Goal: Information Seeking & Learning: Learn about a topic

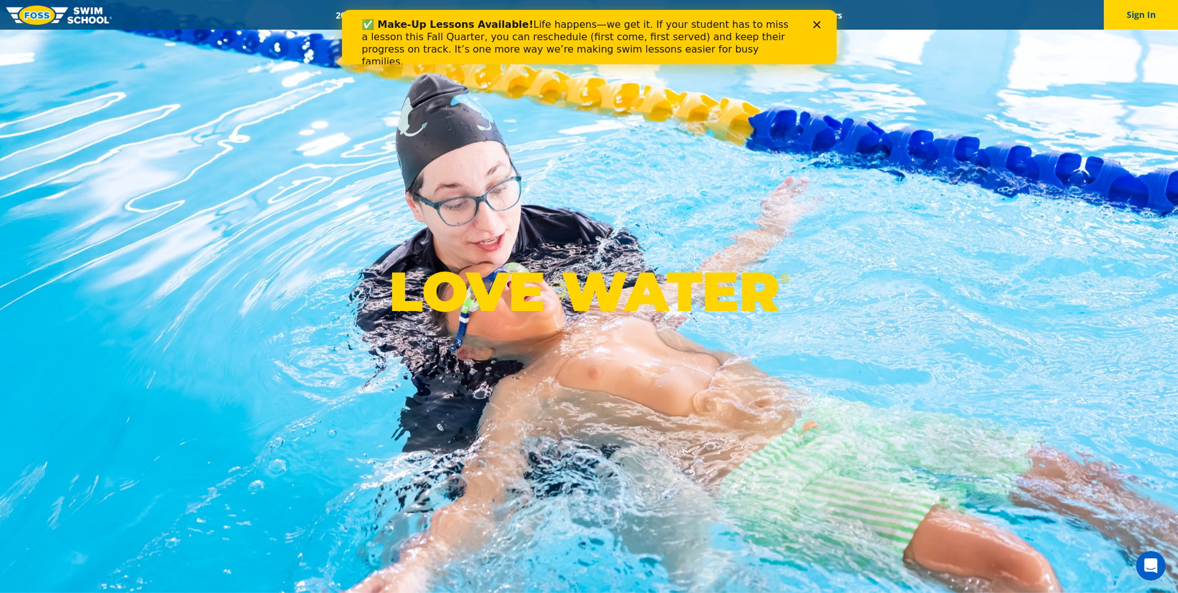
click at [811, 26] on div "✅ Make-Up Lessons Available! Life happens—we get it. If your student has to mis…" at bounding box center [588, 43] width 455 height 57
click at [817, 24] on polygon "Close" at bounding box center [816, 24] width 7 height 7
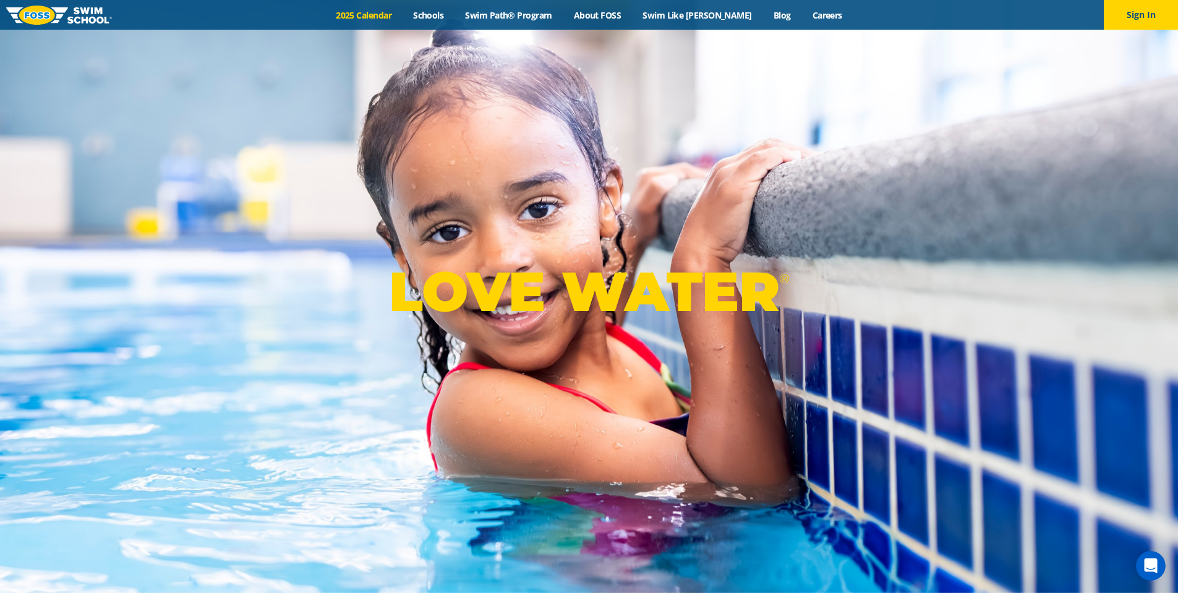
click at [372, 14] on link "2025 Calendar" at bounding box center [363, 15] width 77 height 12
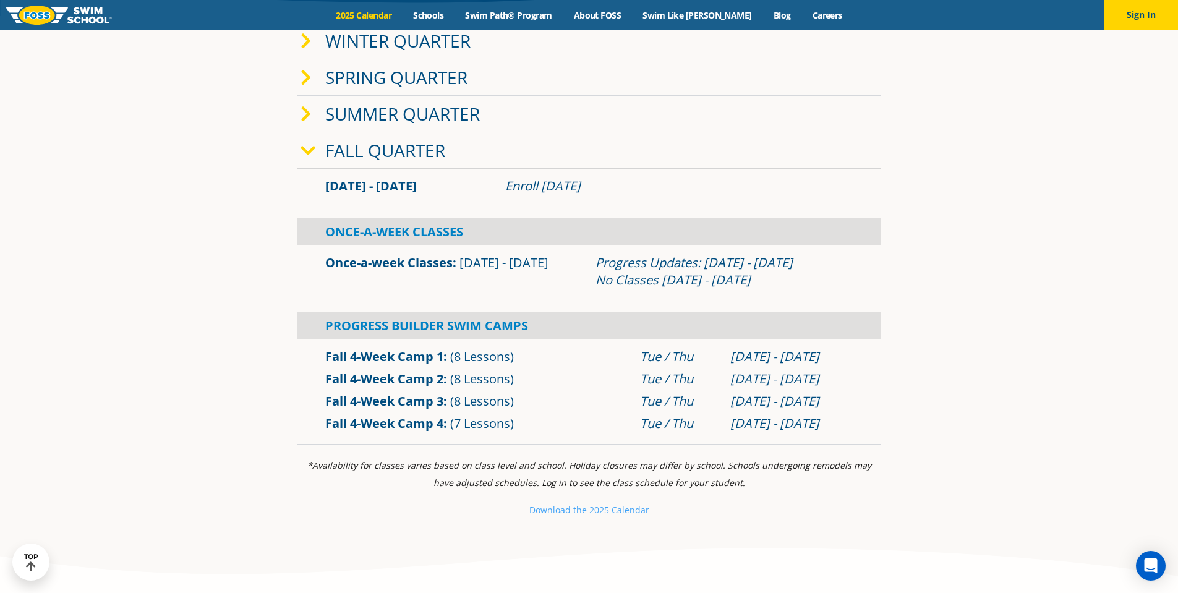
scroll to position [371, 0]
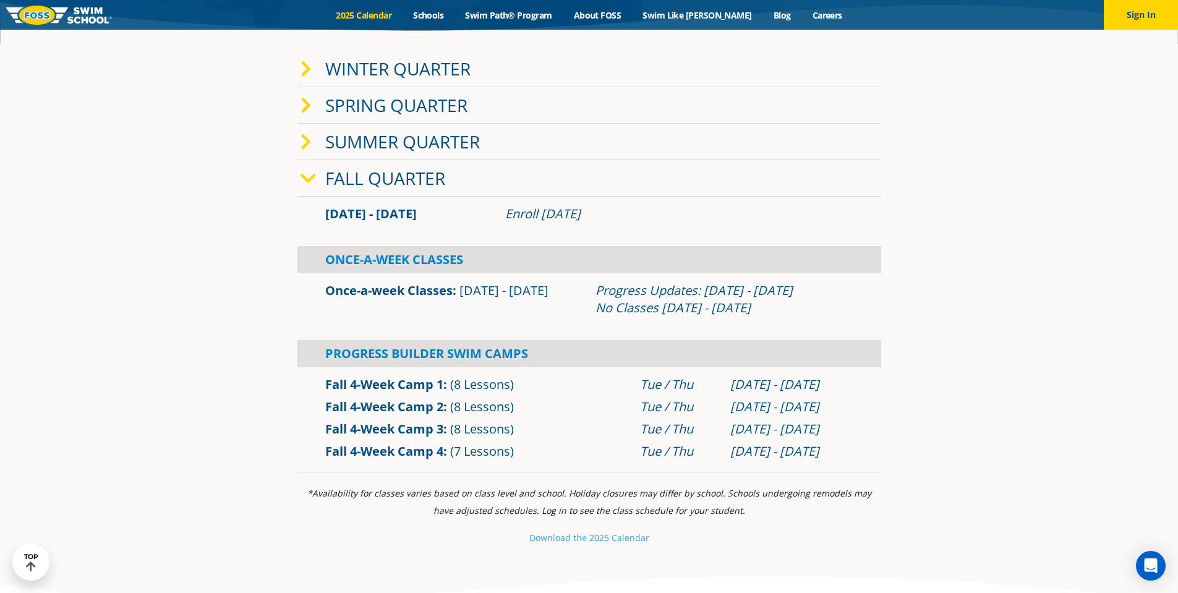
click at [354, 354] on div "Progress Builder Swim Camps" at bounding box center [589, 353] width 584 height 27
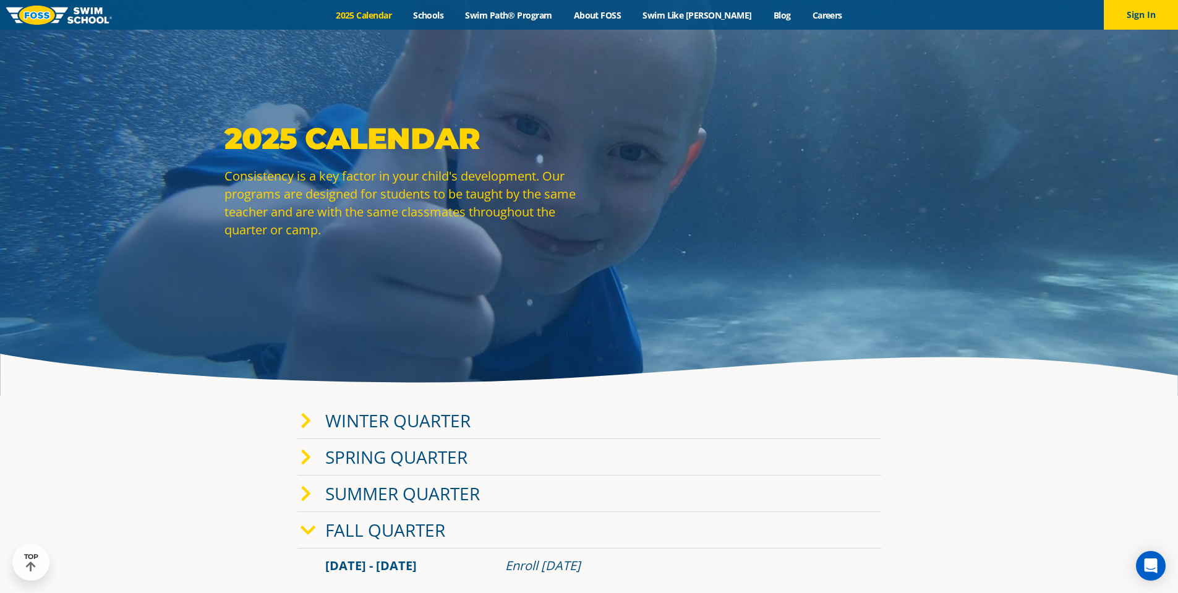
scroll to position [0, 0]
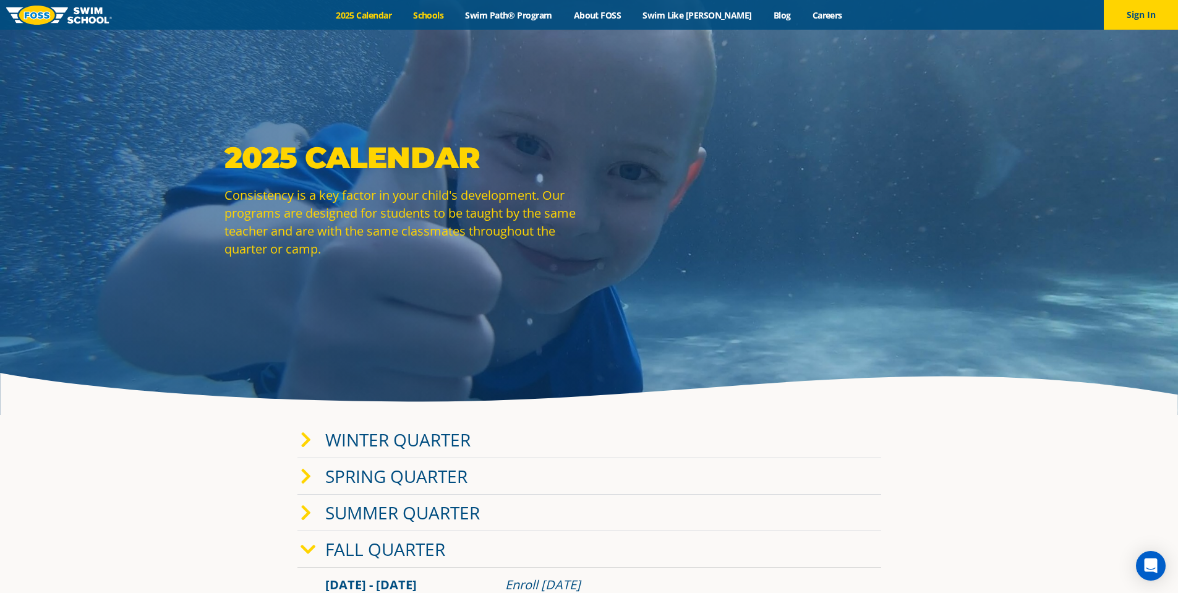
click at [432, 14] on link "Schools" at bounding box center [429, 15] width 52 height 12
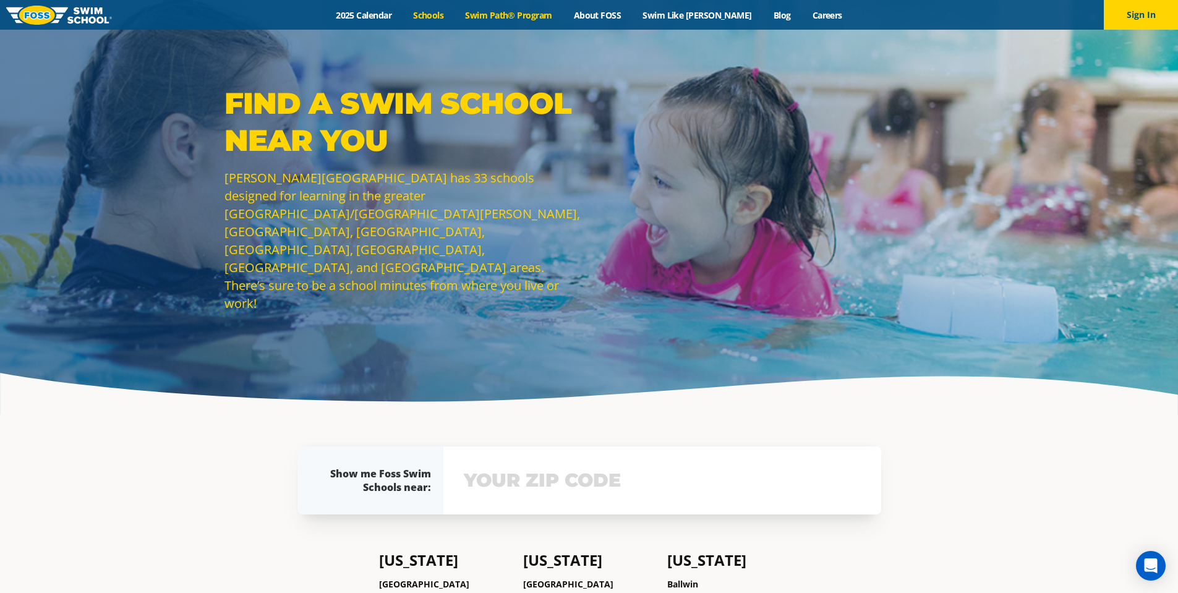
click at [529, 12] on link "Swim Path® Program" at bounding box center [509, 15] width 108 height 12
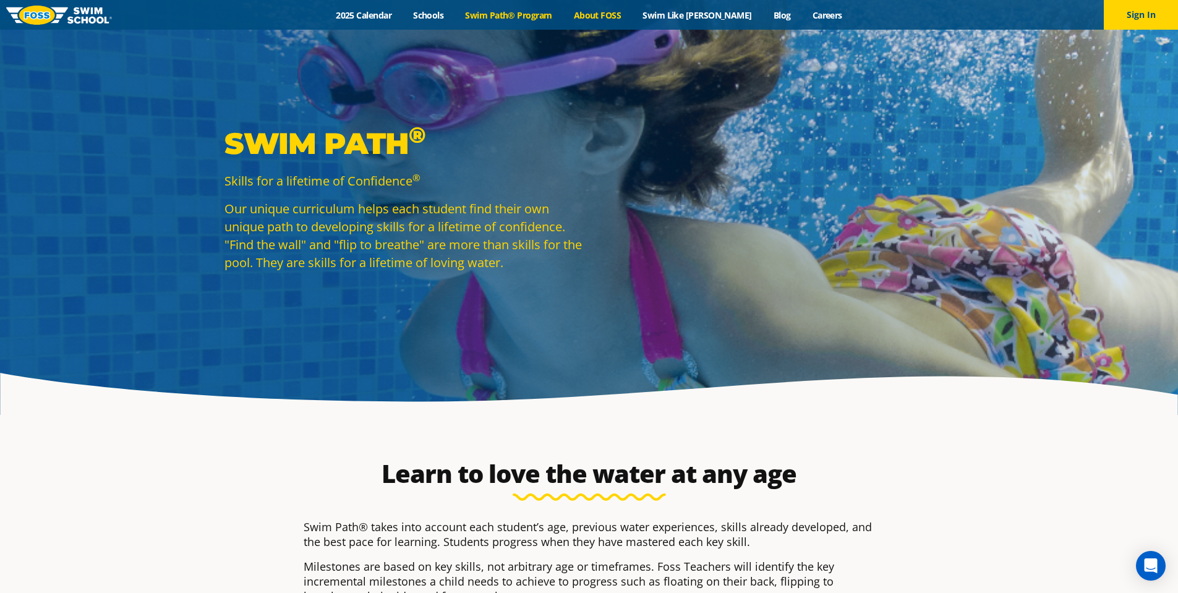
click at [625, 11] on link "About FOSS" at bounding box center [597, 15] width 69 height 12
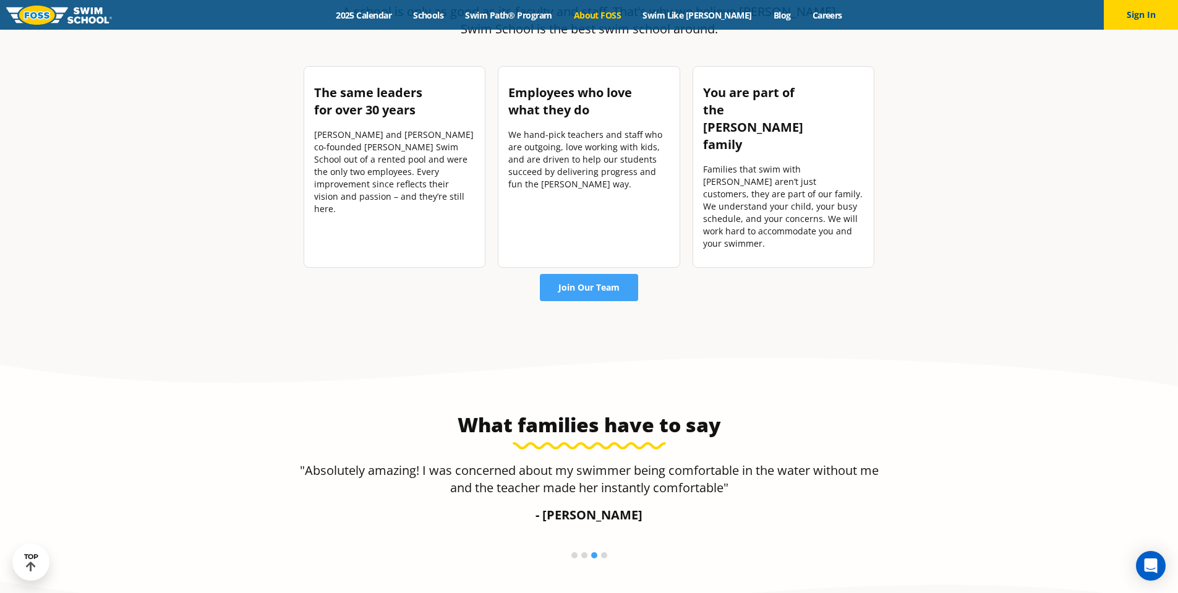
scroll to position [1625, 0]
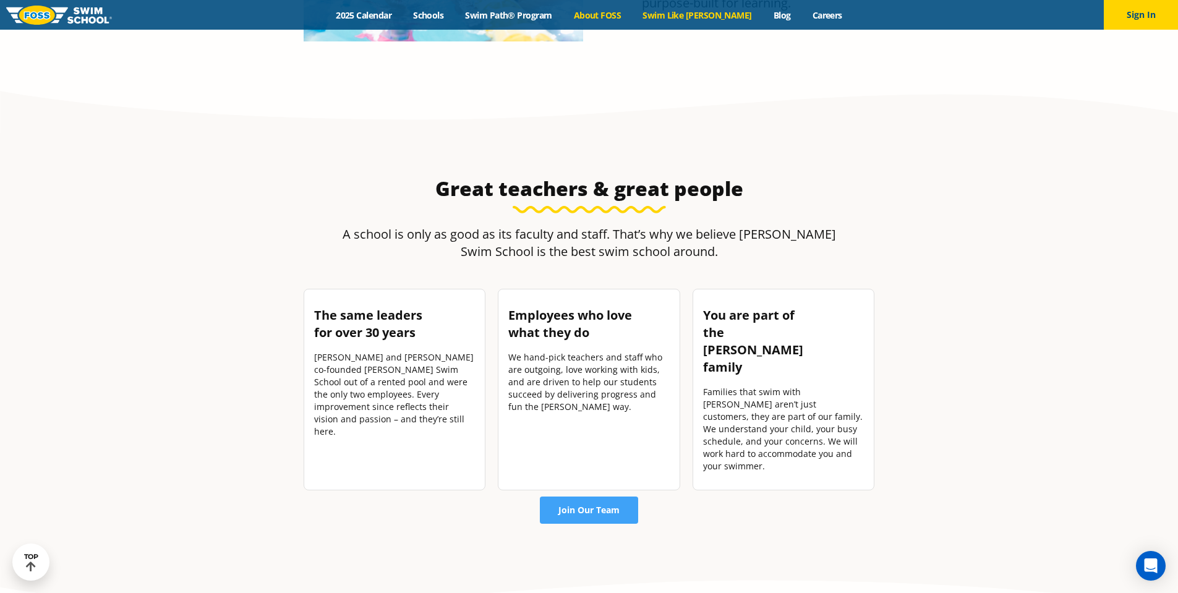
click at [688, 10] on link "Swim Like [PERSON_NAME]" at bounding box center [697, 15] width 131 height 12
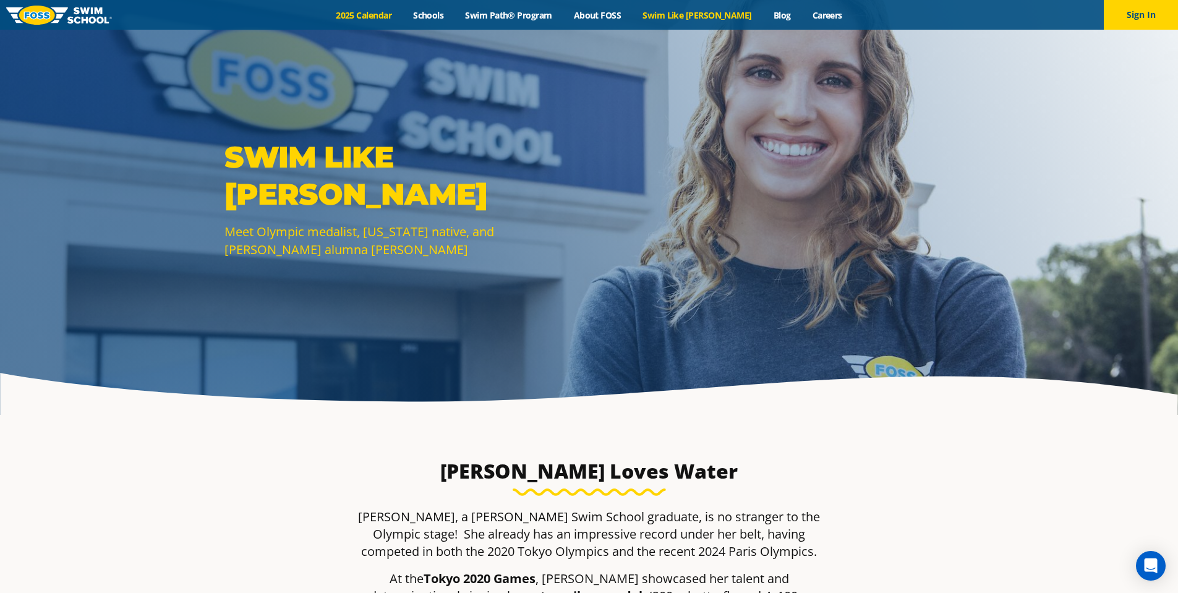
click at [390, 19] on link "2025 Calendar" at bounding box center [363, 15] width 77 height 12
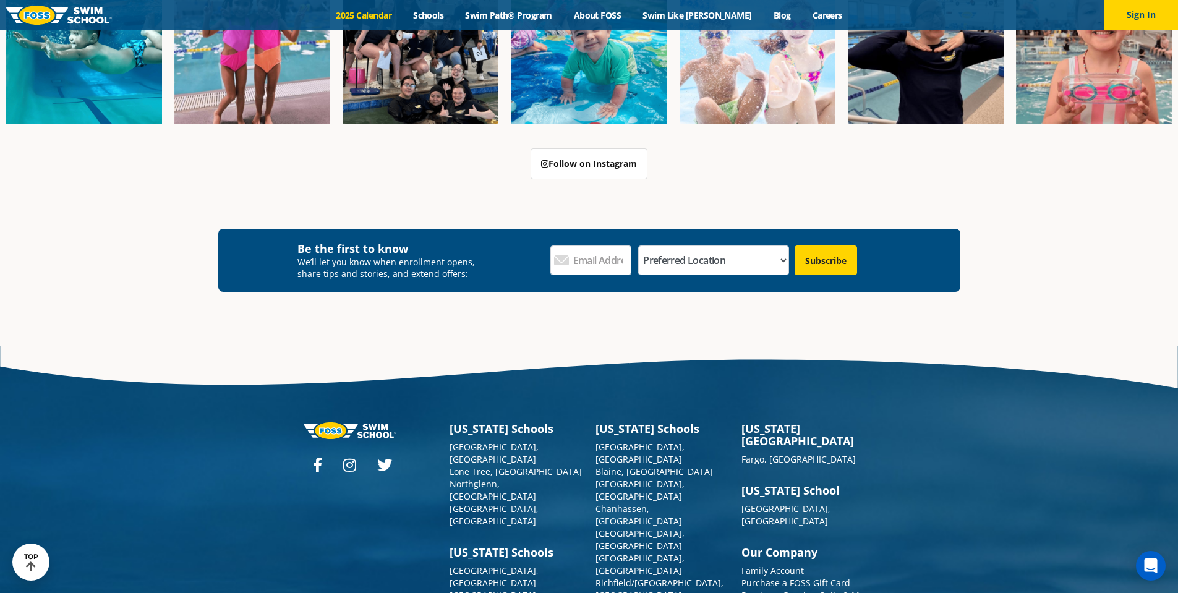
scroll to position [2668, 0]
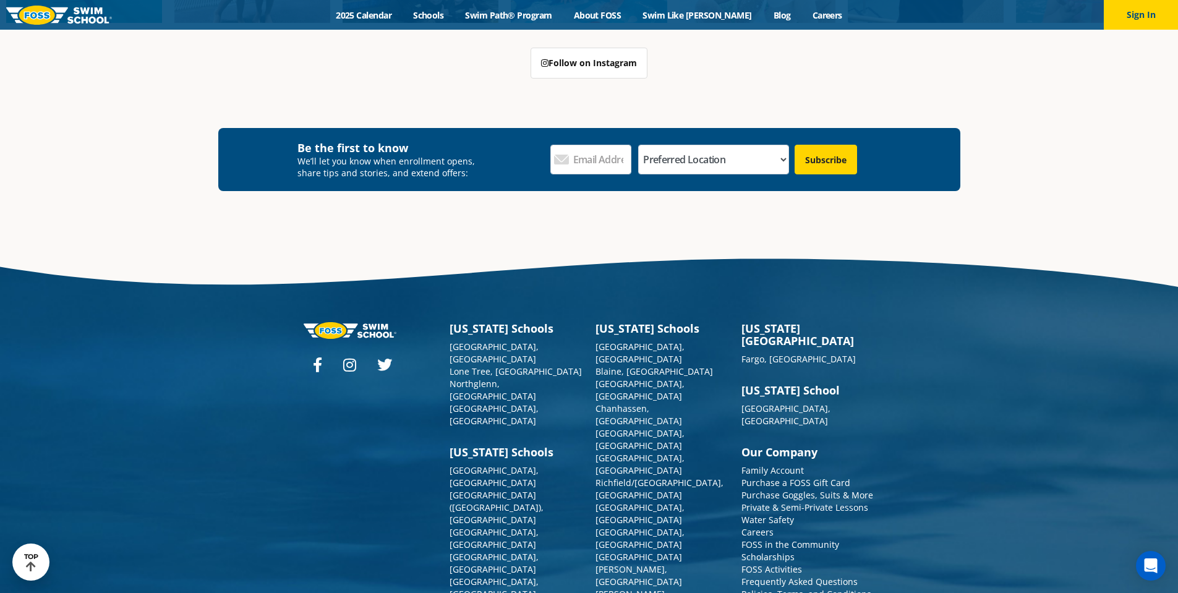
scroll to position [4180, 0]
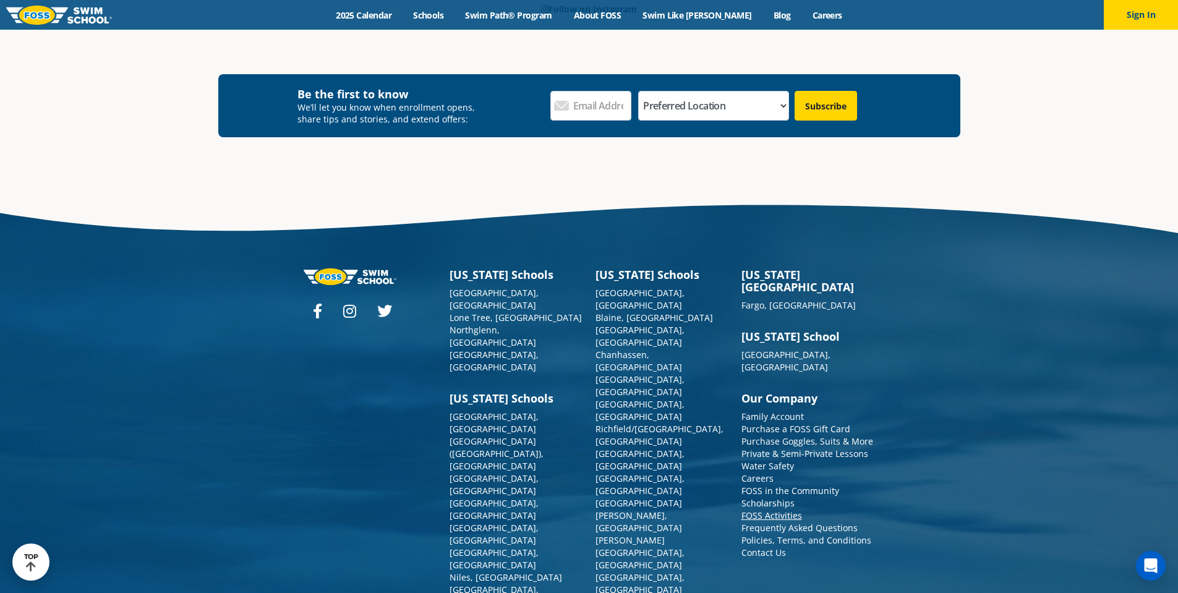
click at [787, 513] on link "FOSS Activities" at bounding box center [772, 516] width 61 height 12
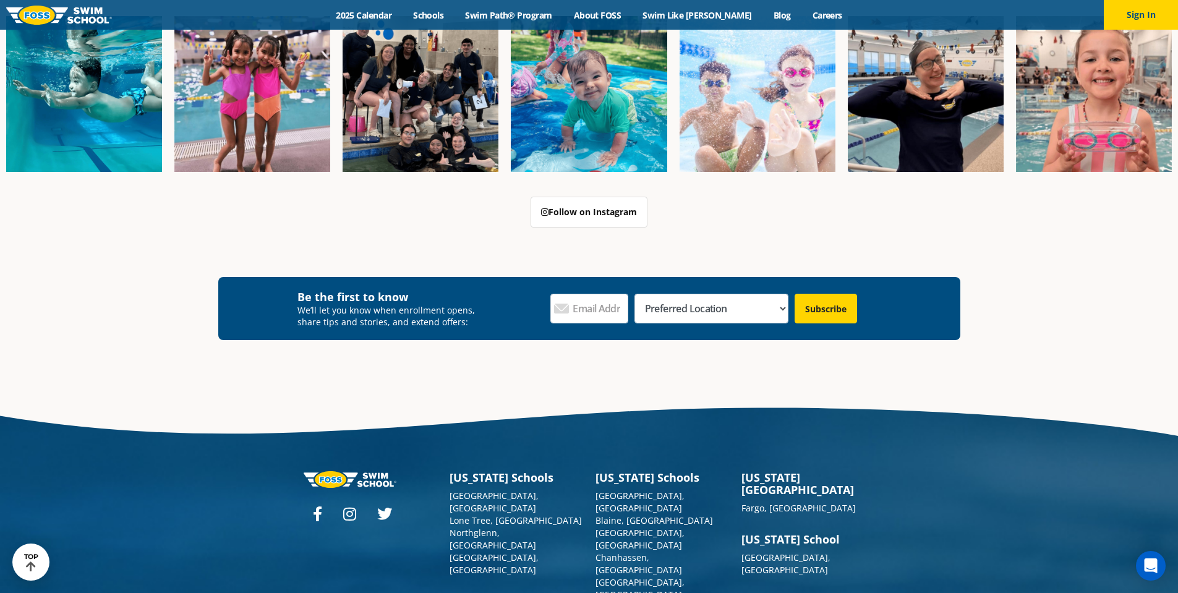
scroll to position [2833, 0]
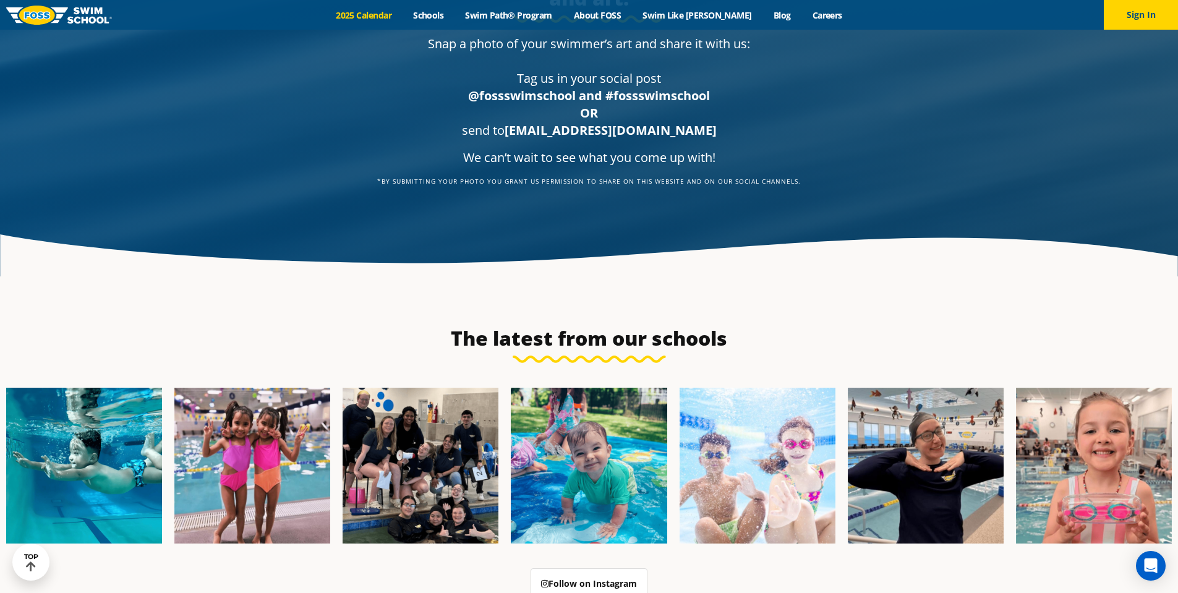
click at [393, 19] on link "2025 Calendar" at bounding box center [363, 15] width 77 height 12
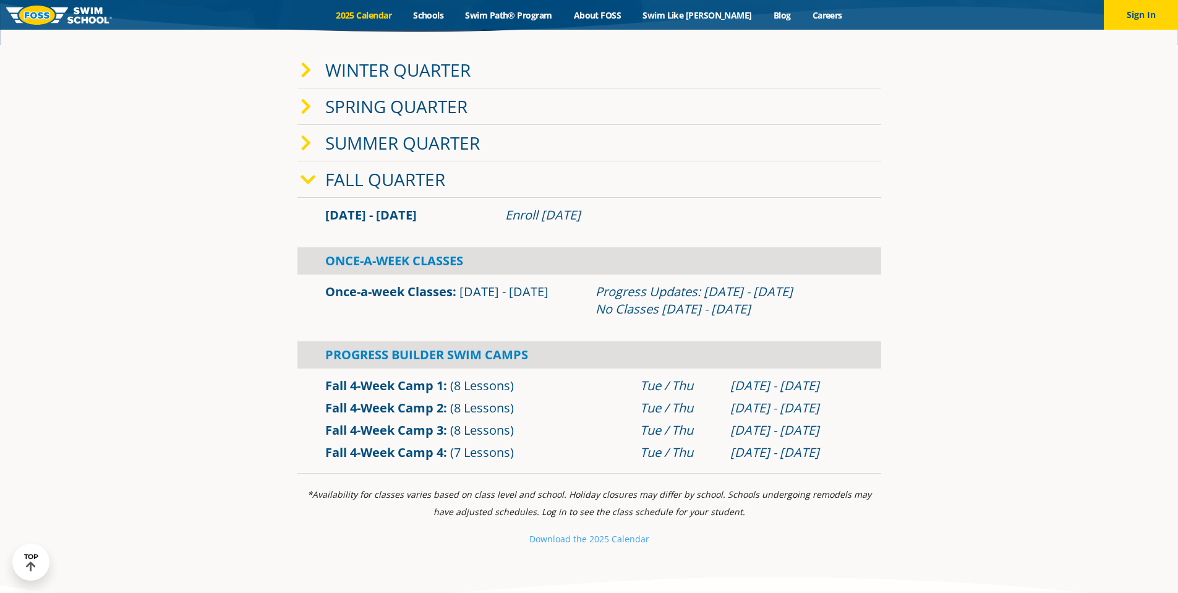
scroll to position [371, 0]
click at [308, 143] on icon at bounding box center [306, 142] width 11 height 17
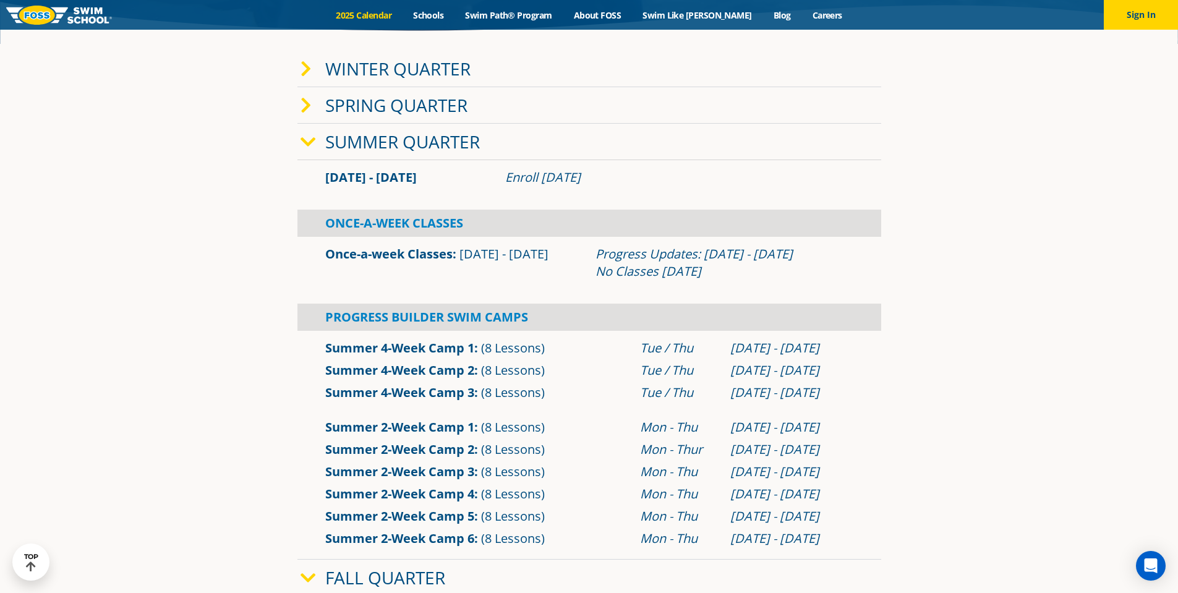
scroll to position [433, 0]
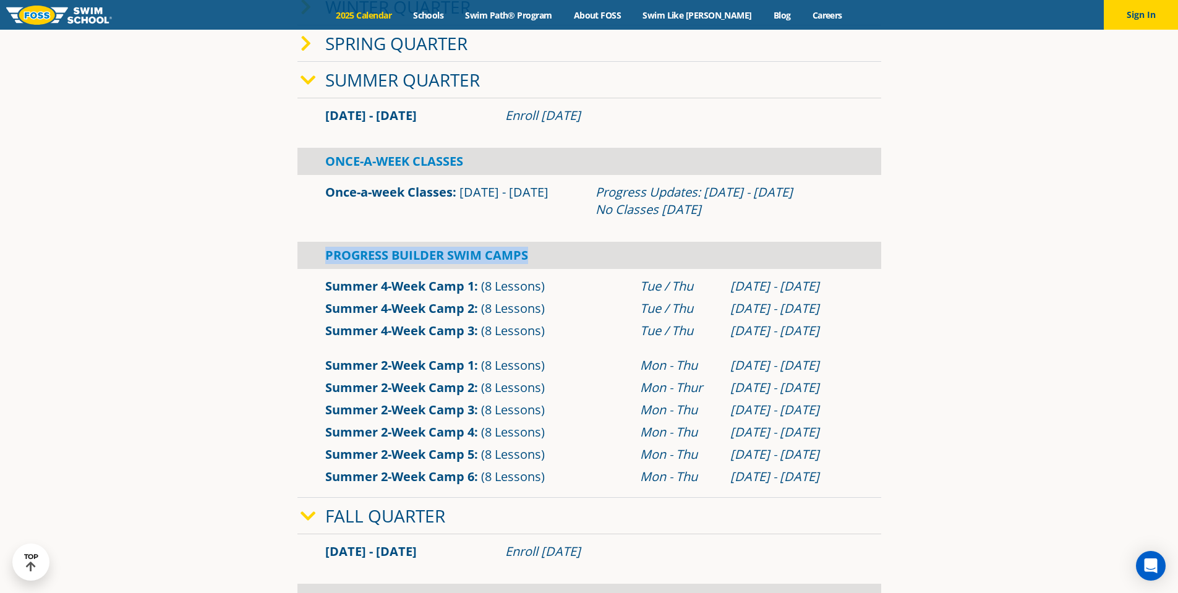
drag, startPoint x: 541, startPoint y: 264, endPoint x: 303, endPoint y: 263, distance: 238.1
click at [303, 263] on div "Progress Builder Swim Camps" at bounding box center [589, 255] width 584 height 27
click at [308, 46] on icon at bounding box center [306, 43] width 11 height 17
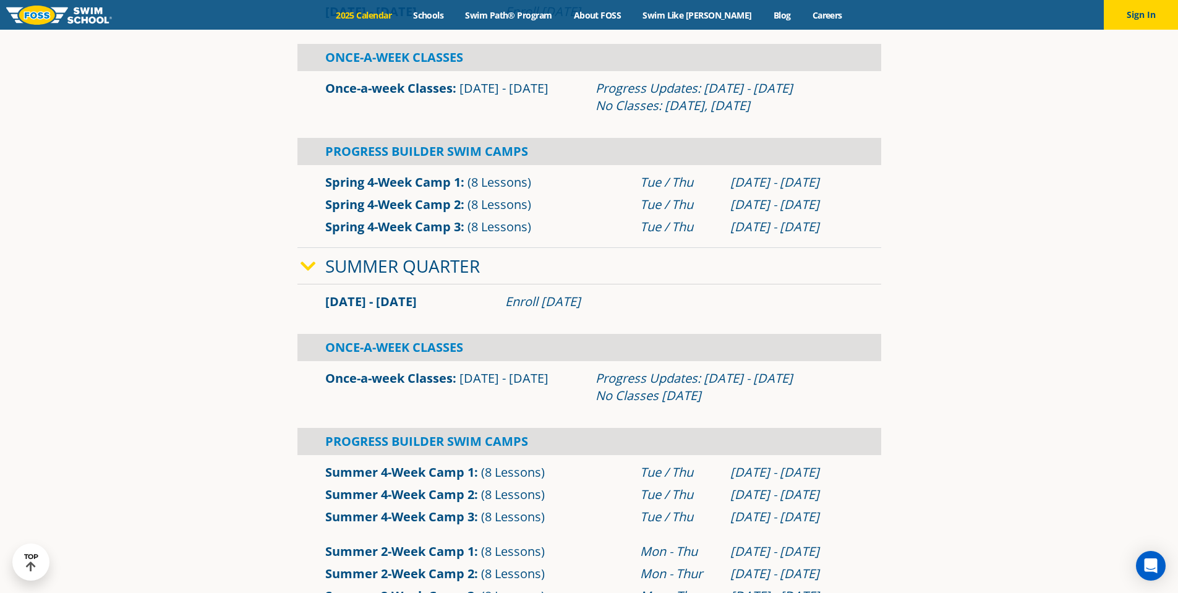
scroll to position [557, 0]
